Goal: Find contact information: Find contact information

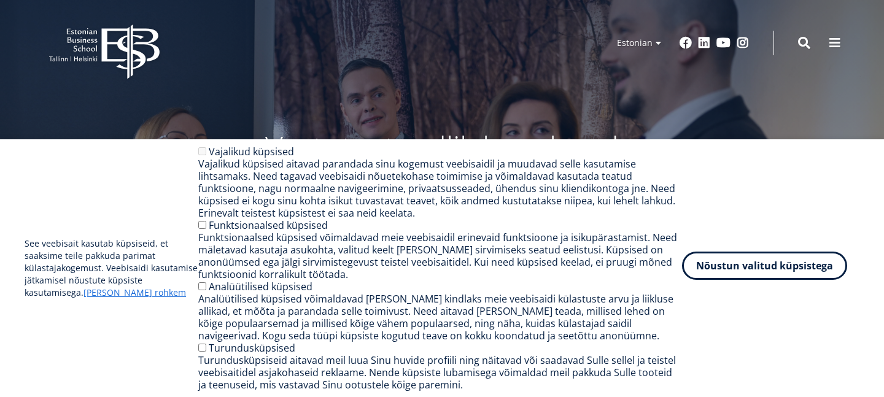
click at [723, 277] on button "Nõustun valitud küpsistega" at bounding box center [764, 266] width 165 height 28
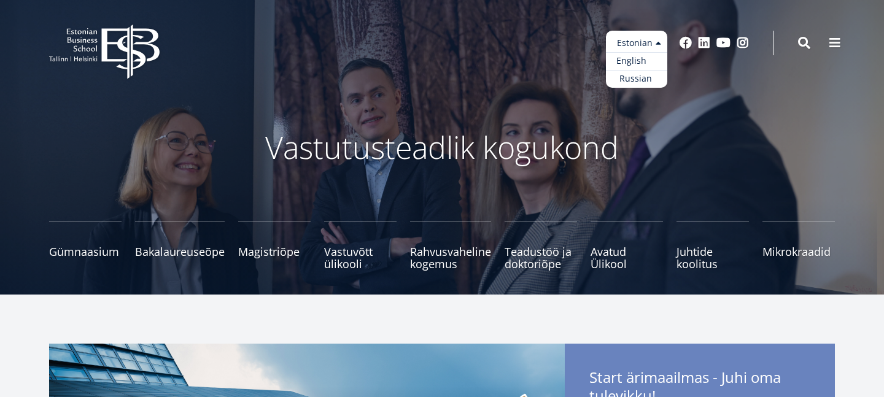
click at [643, 58] on link "English" at bounding box center [636, 61] width 61 height 18
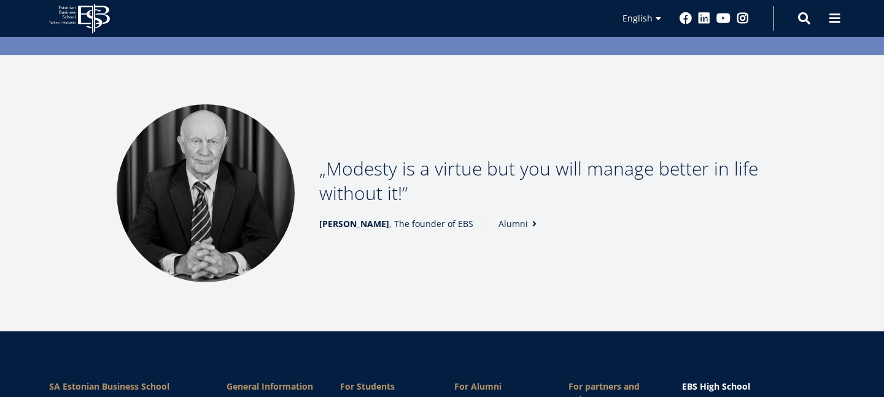
scroll to position [1782, 0]
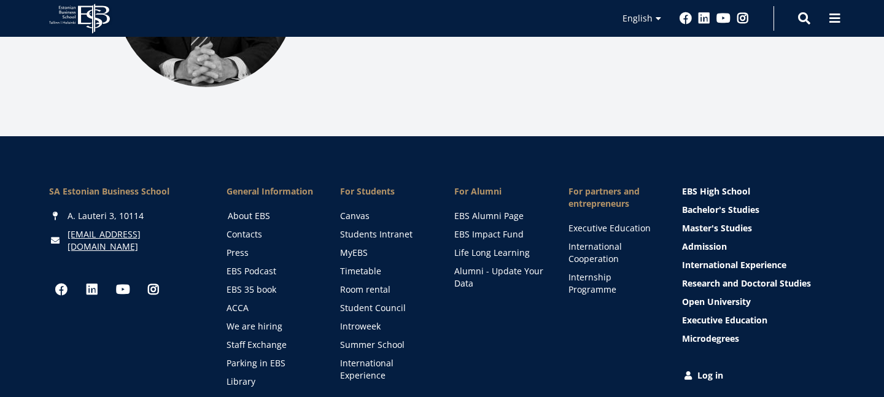
click at [261, 210] on link "About EBS" at bounding box center [273, 216] width 90 height 12
click at [273, 320] on link "We are hiring" at bounding box center [273, 326] width 90 height 12
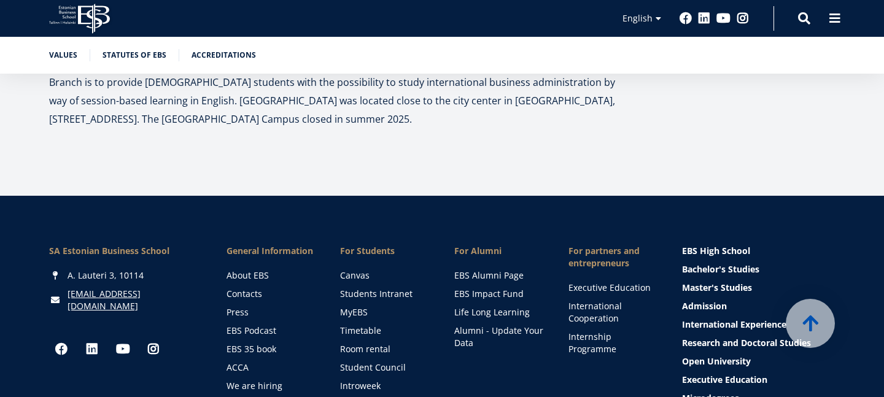
scroll to position [4073, 0]
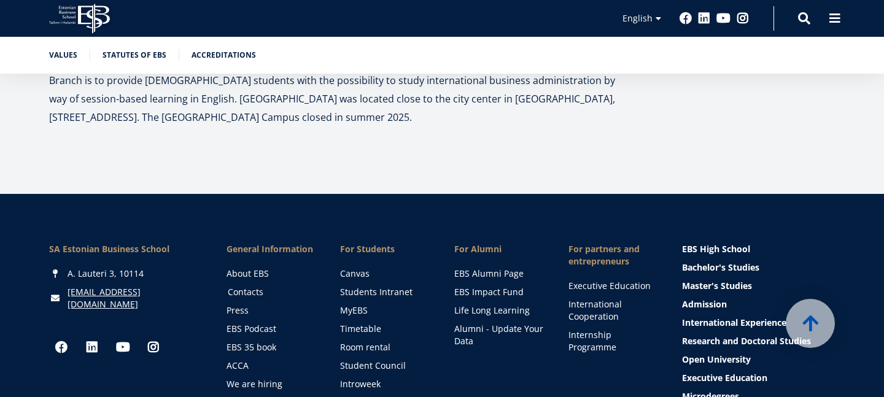
click at [253, 286] on link "Contacts" at bounding box center [273, 292] width 90 height 12
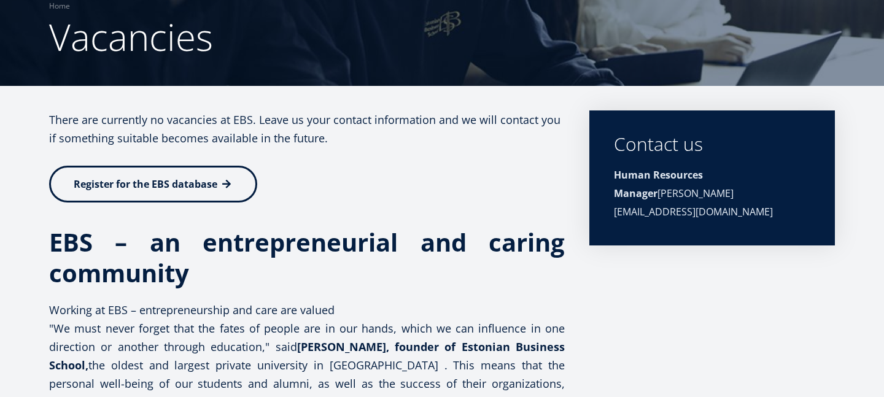
scroll to position [109, 0]
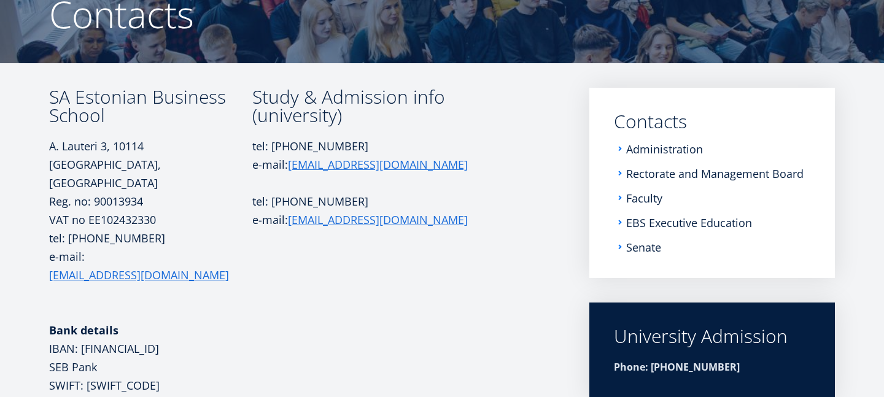
scroll to position [136, 0]
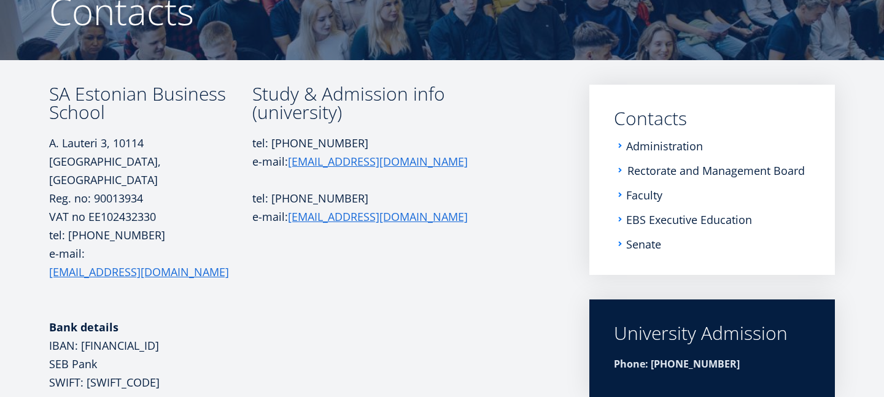
click at [640, 167] on link "Rectorate and Management Board" at bounding box center [715, 171] width 177 height 12
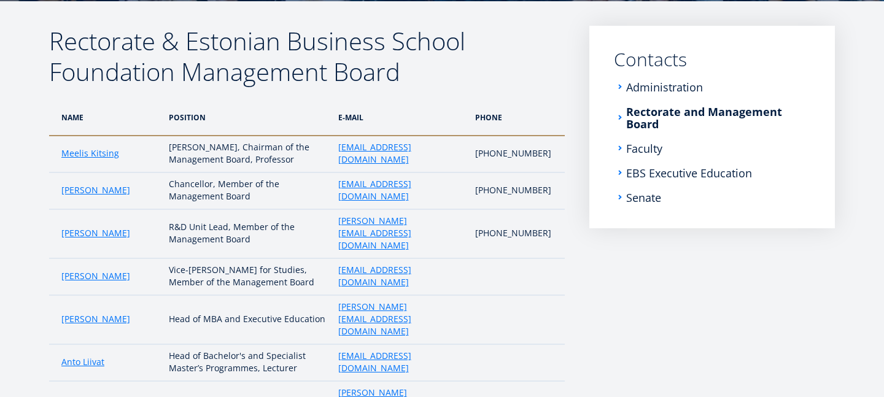
scroll to position [197, 0]
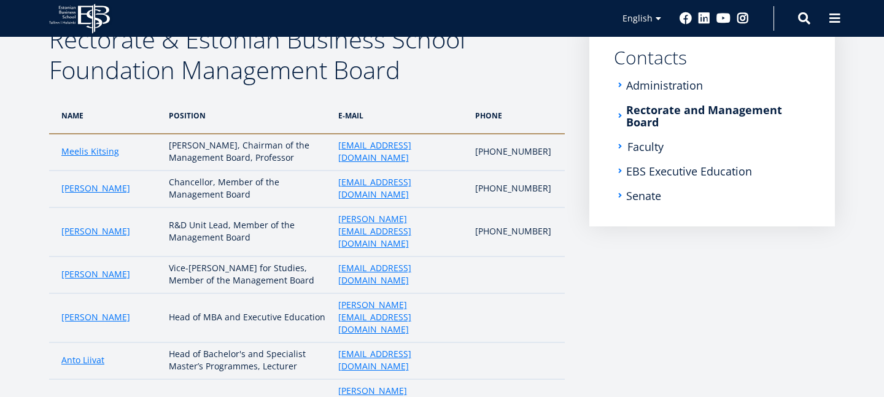
click at [638, 148] on link "Faculty" at bounding box center [645, 147] width 36 height 12
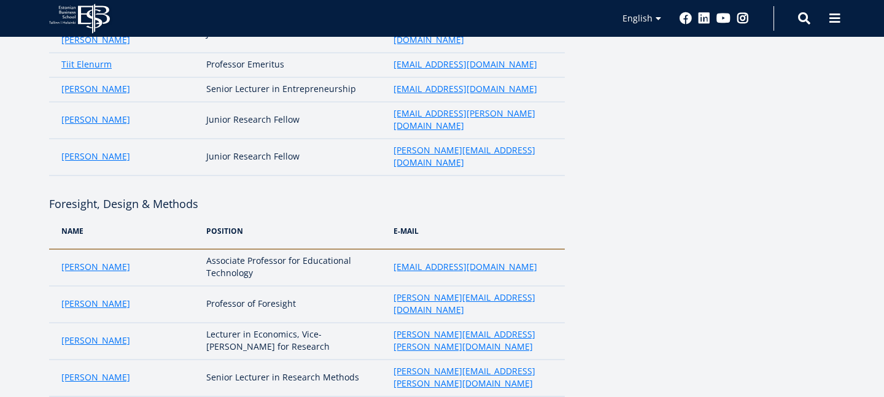
scroll to position [868, 0]
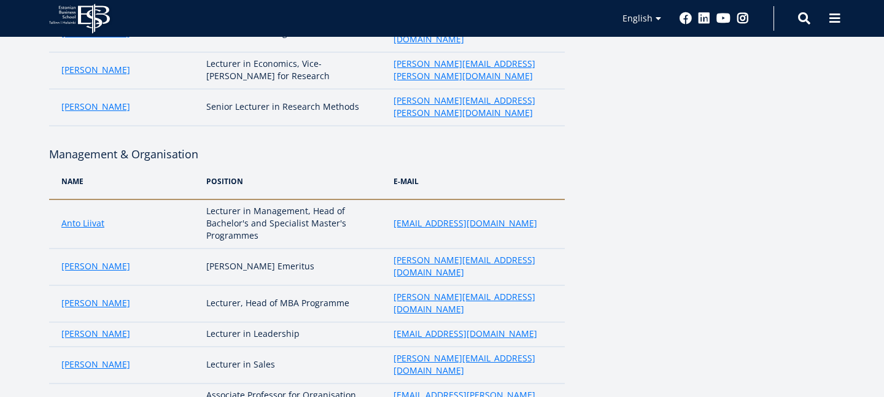
click at [284, 285] on td "Lecturer, Head of MBA Programme" at bounding box center [293, 303] width 187 height 37
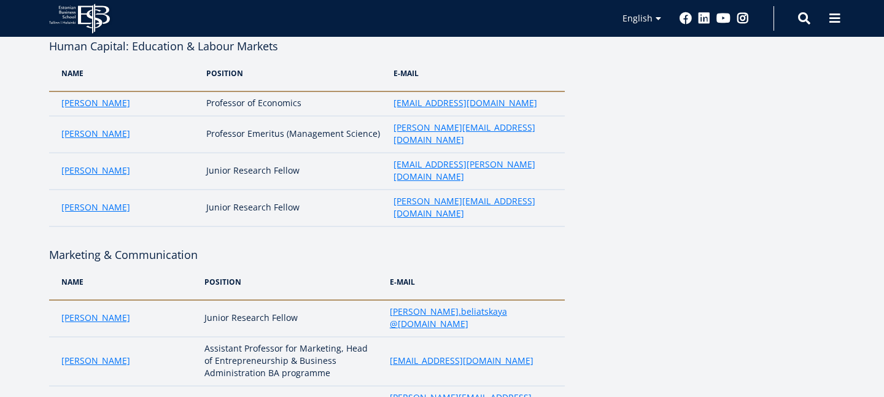
scroll to position [1718, 0]
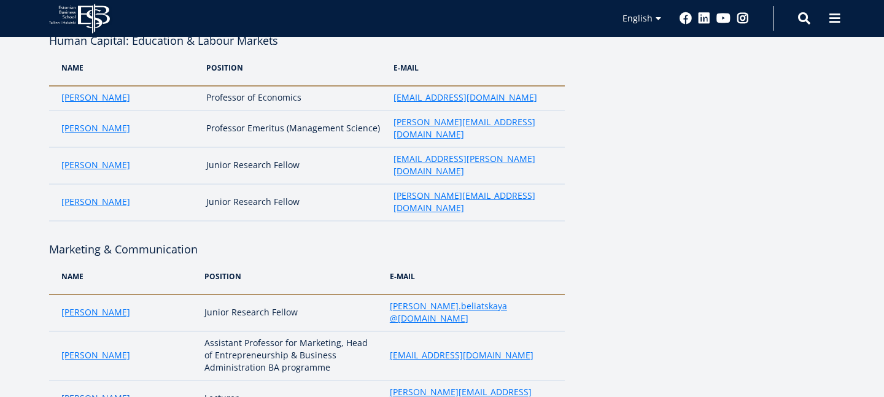
click at [96, 392] on link "[PERSON_NAME]" at bounding box center [95, 398] width 69 height 12
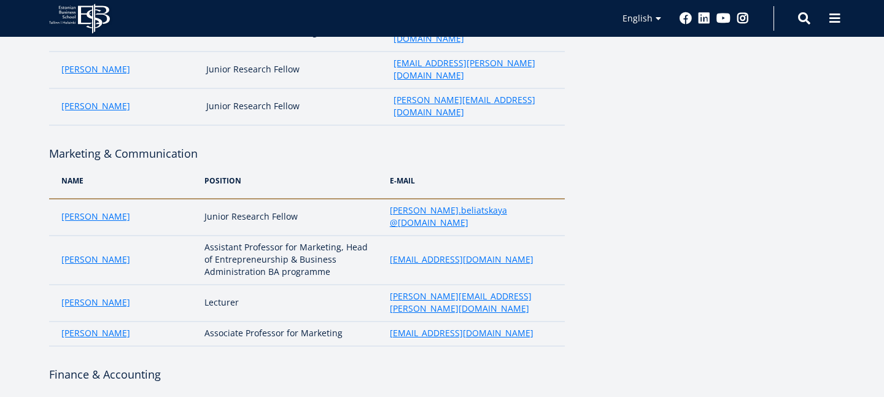
scroll to position [1817, 0]
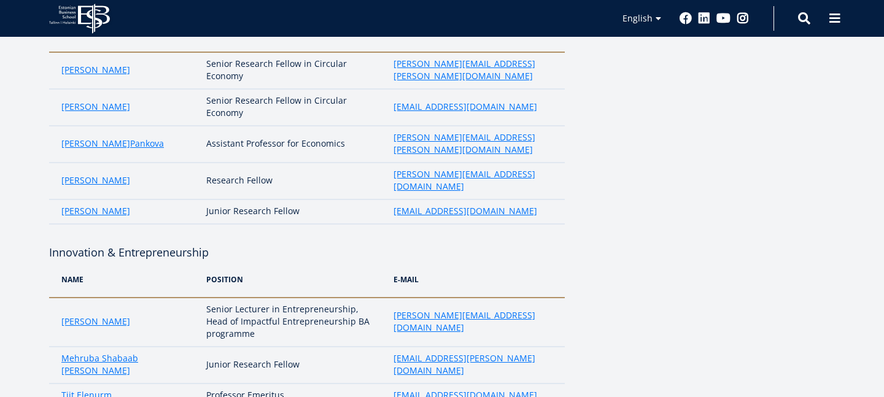
scroll to position [270, 0]
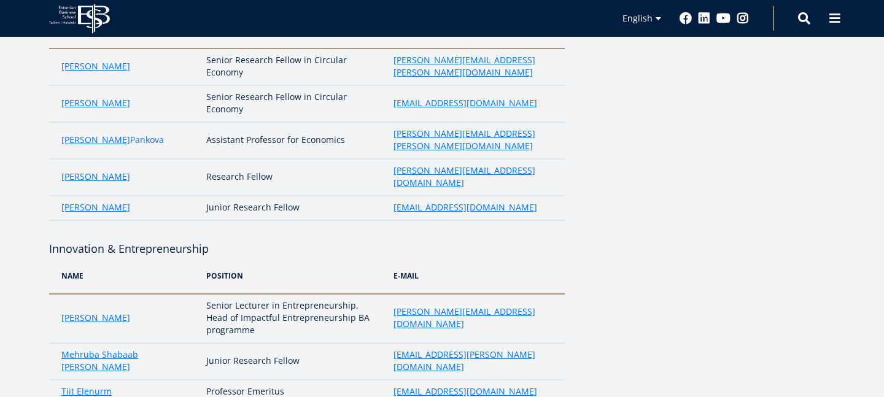
click at [130, 135] on link "Pankova" at bounding box center [147, 140] width 34 height 12
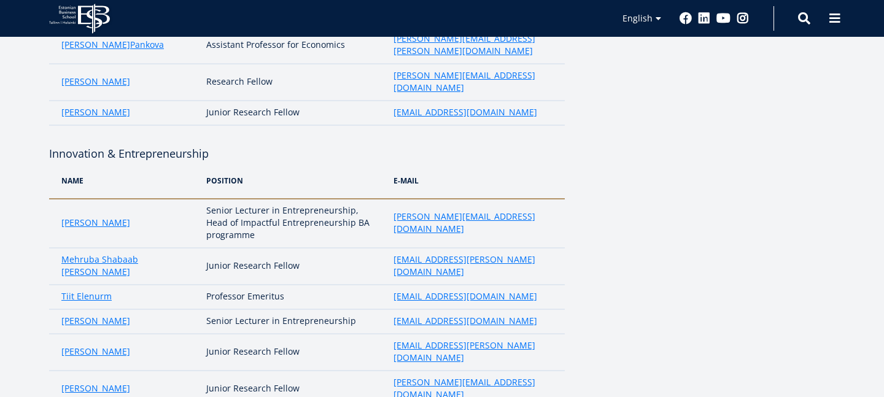
click at [217, 199] on td "Senior Lecturer in Entrepreneurship, Head of Impactful Entrepreneurship BA prog…" at bounding box center [293, 223] width 187 height 49
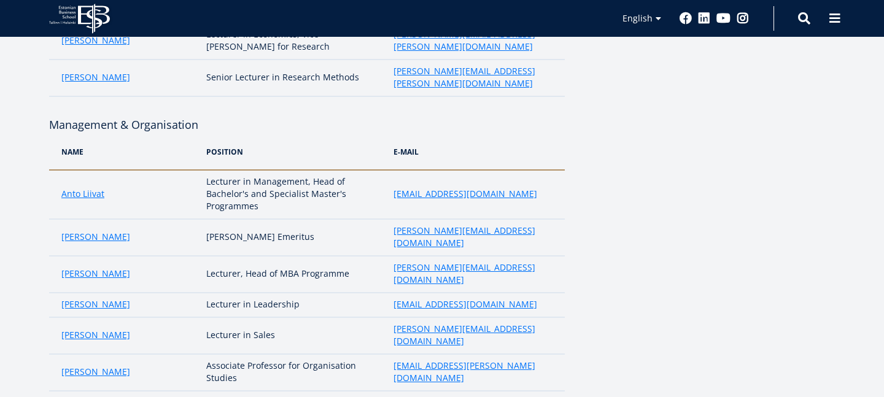
scroll to position [898, 0]
click at [95, 267] on link "[PERSON_NAME]" at bounding box center [95, 273] width 69 height 12
